Goal: Task Accomplishment & Management: Manage account settings

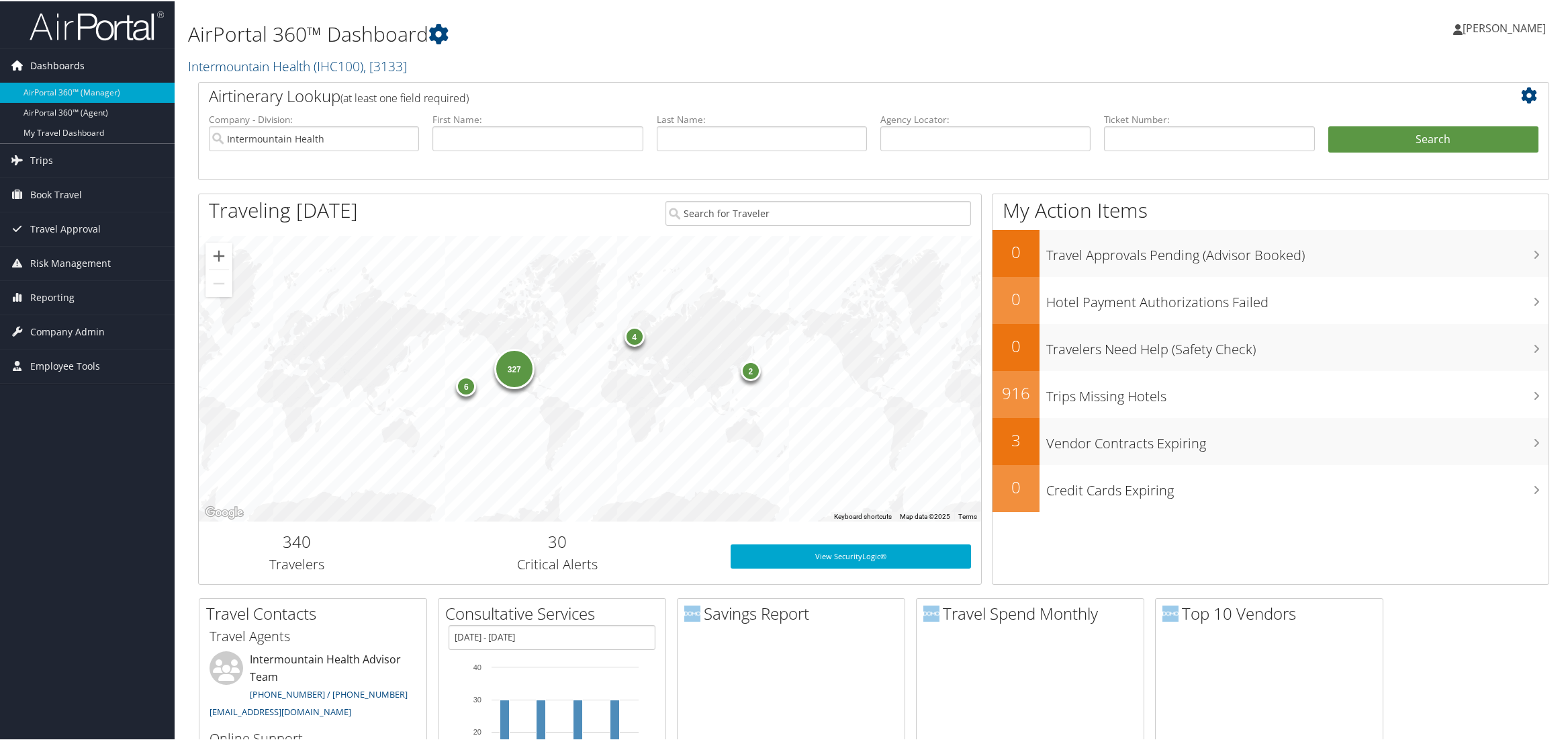
drag, startPoint x: 55, startPoint y: 69, endPoint x: 53, endPoint y: 80, distance: 11.2
click at [55, 69] on span "Dashboards" at bounding box center [57, 64] width 54 height 33
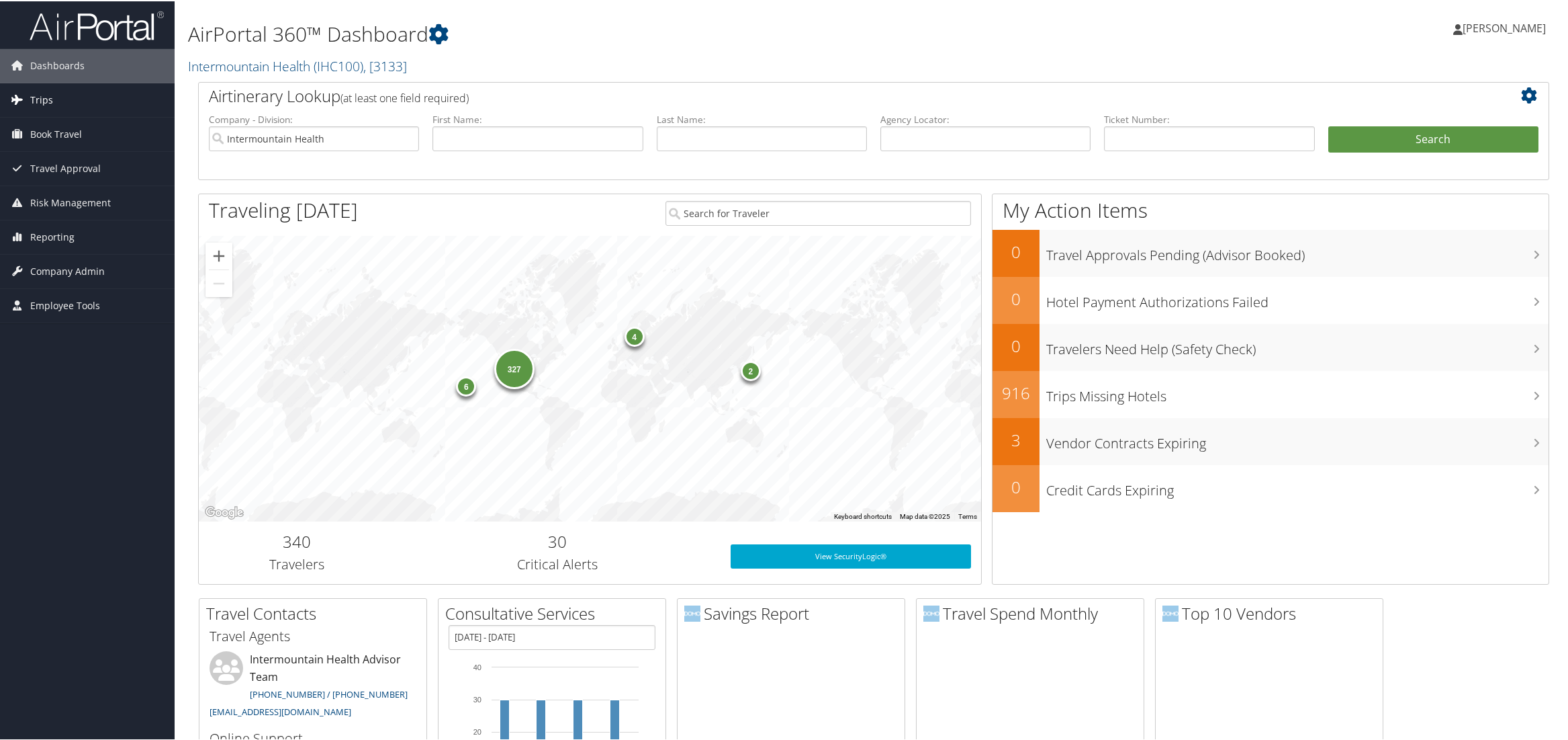
click at [47, 101] on span "Trips" at bounding box center [42, 98] width 23 height 33
click at [49, 146] on link "Current/Future Trips" at bounding box center [87, 145] width 175 height 20
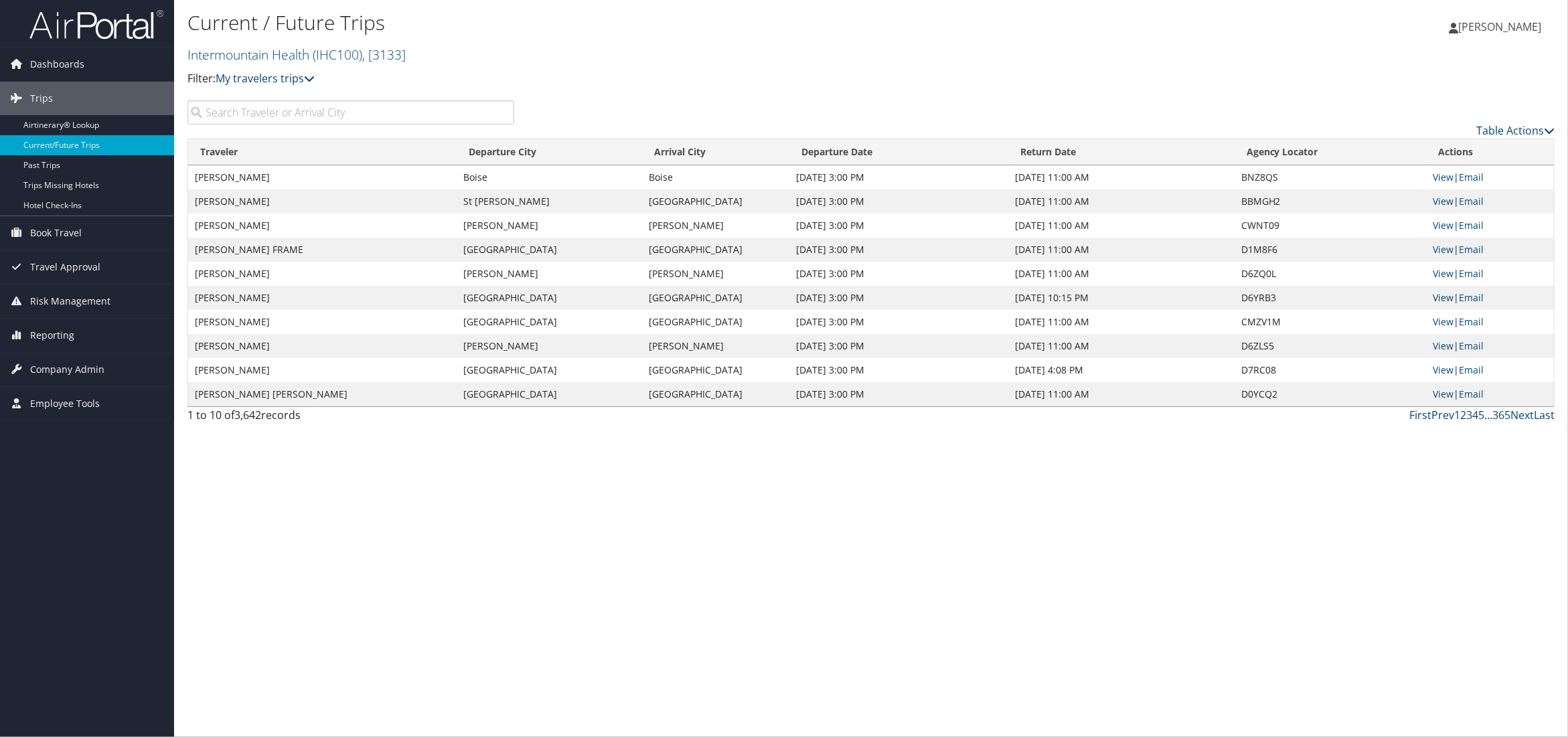
click at [1441, 301] on link "View" at bounding box center [1443, 297] width 21 height 12
click at [55, 232] on span "Book Travel" at bounding box center [56, 232] width 51 height 33
click at [77, 298] on link "Book/Manage Online Trips" at bounding box center [87, 300] width 174 height 20
click at [1492, 30] on span "[PERSON_NAME]" at bounding box center [1499, 26] width 83 height 14
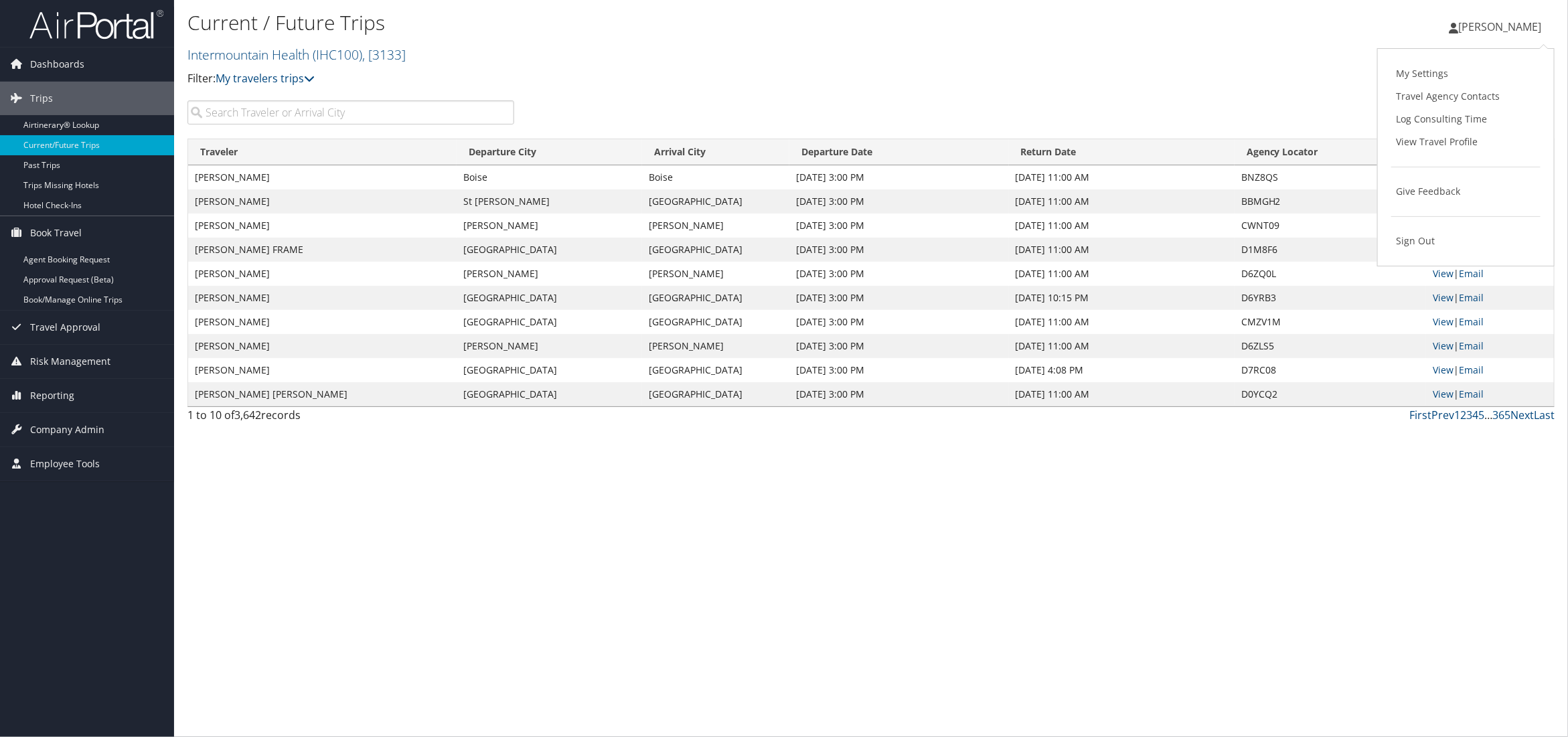
click at [1492, 30] on span "[PERSON_NAME]" at bounding box center [1499, 26] width 83 height 14
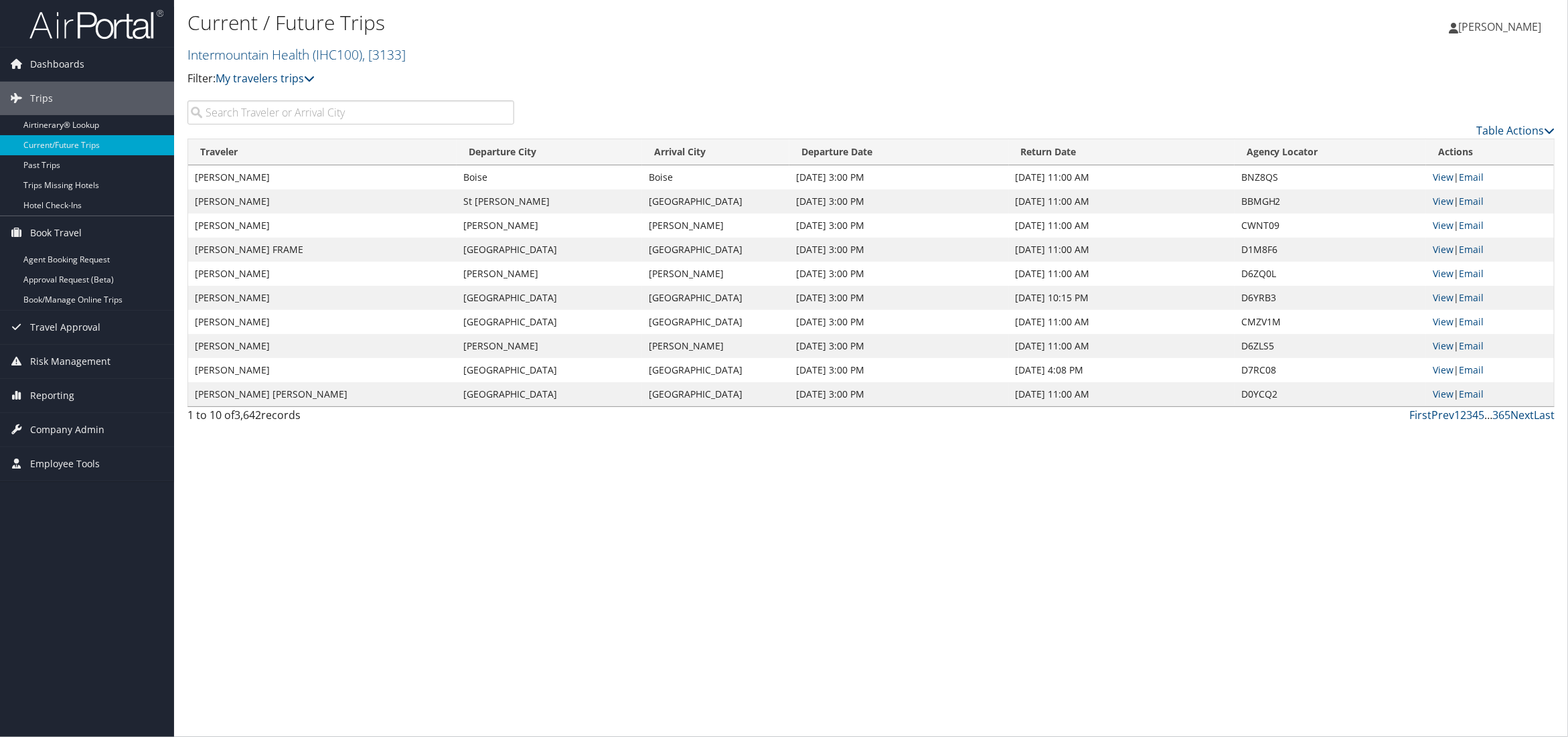
click at [1492, 30] on span "[PERSON_NAME]" at bounding box center [1499, 26] width 83 height 14
click at [1428, 246] on link "Sign Out" at bounding box center [1465, 241] width 149 height 23
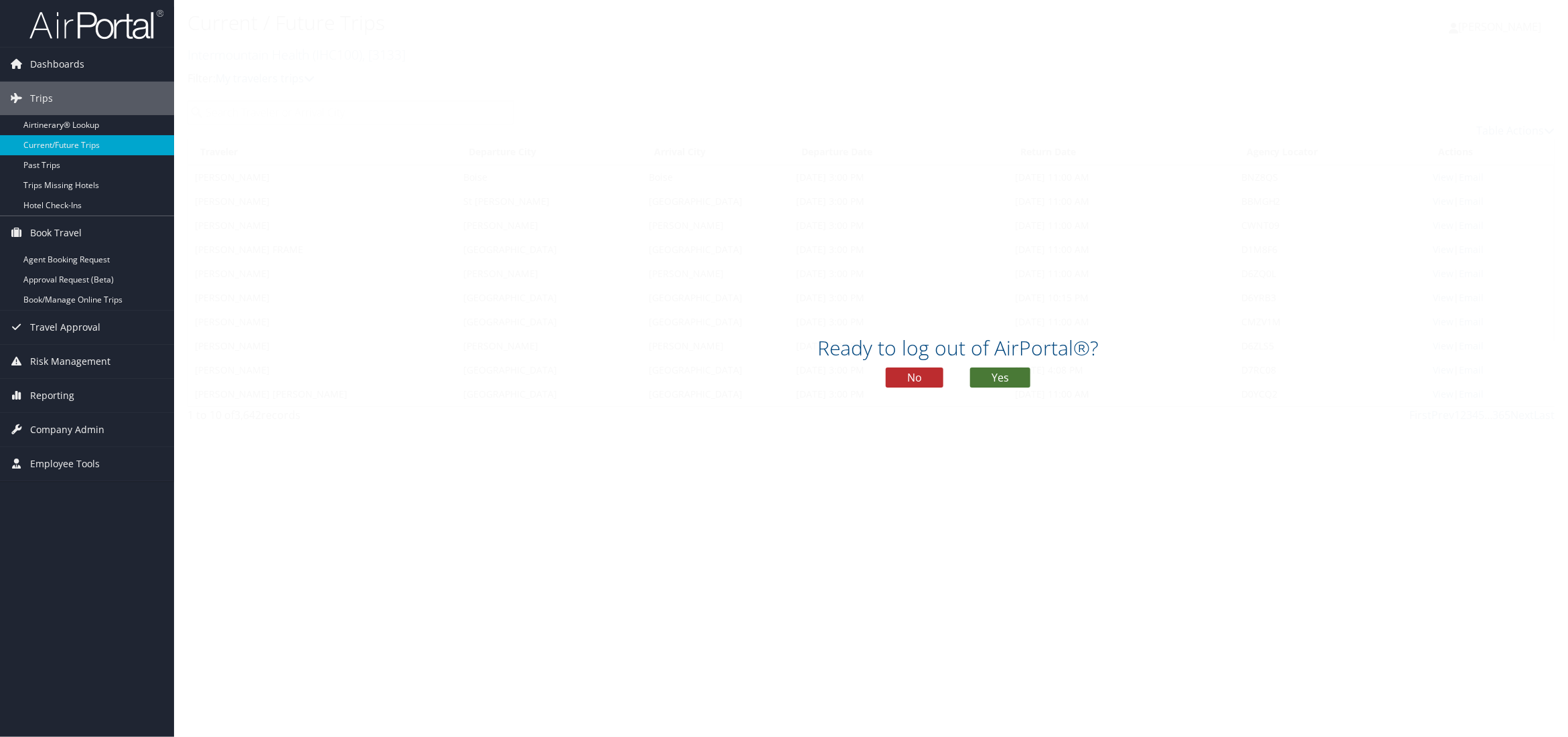
click at [1002, 378] on button "Yes" at bounding box center [1000, 377] width 60 height 20
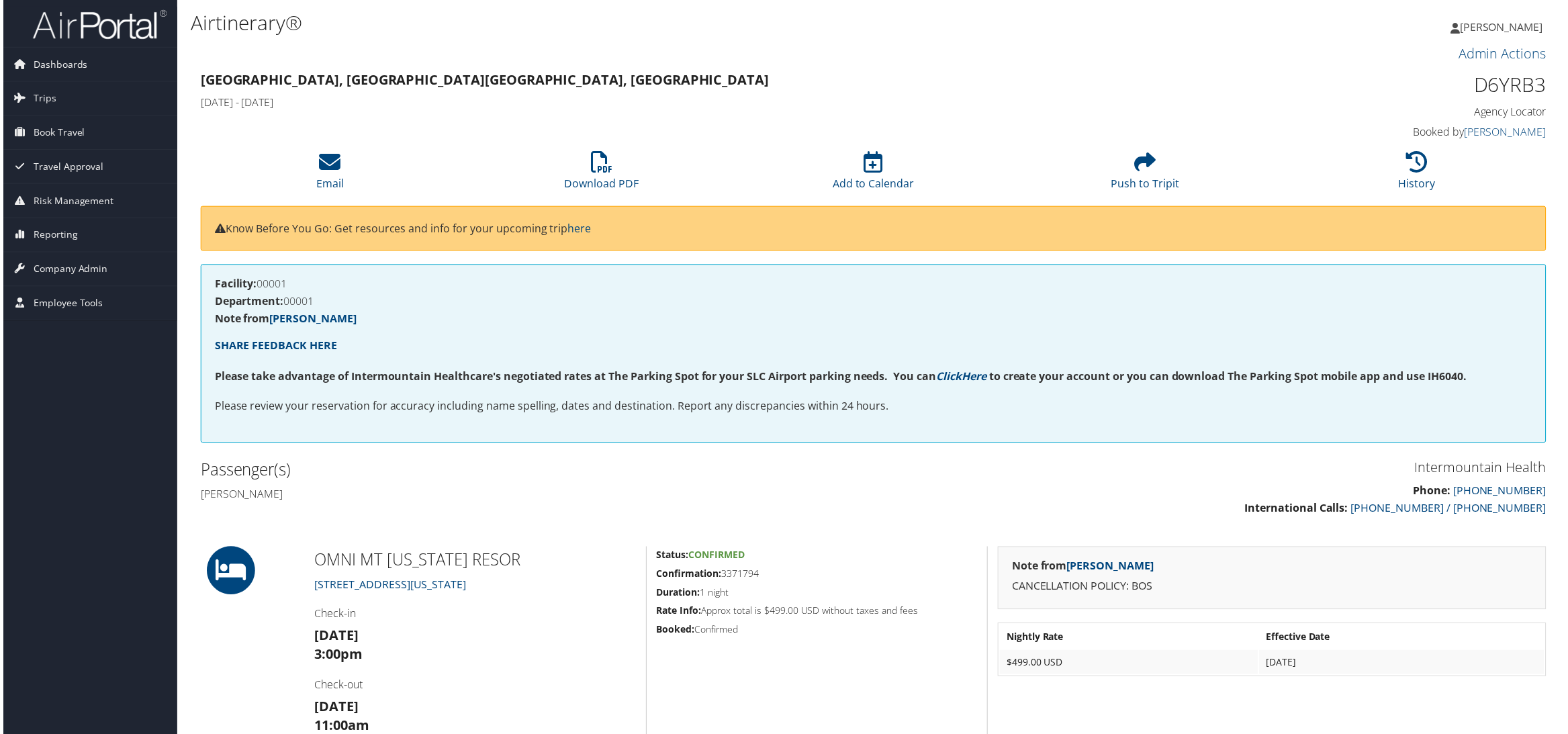
scroll to position [0, 7]
